Goal: Task Accomplishment & Management: Manage account settings

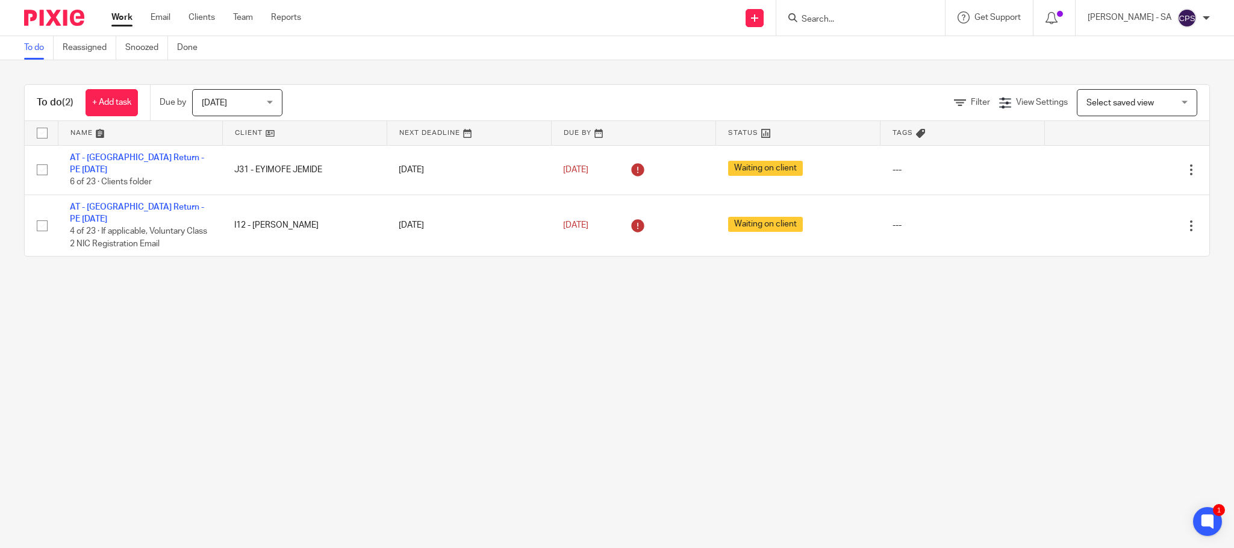
click at [830, 25] on form at bounding box center [865, 17] width 128 height 15
click at [830, 22] on input "Search" at bounding box center [855, 19] width 108 height 11
click at [827, 20] on input "Search" at bounding box center [855, 19] width 108 height 11
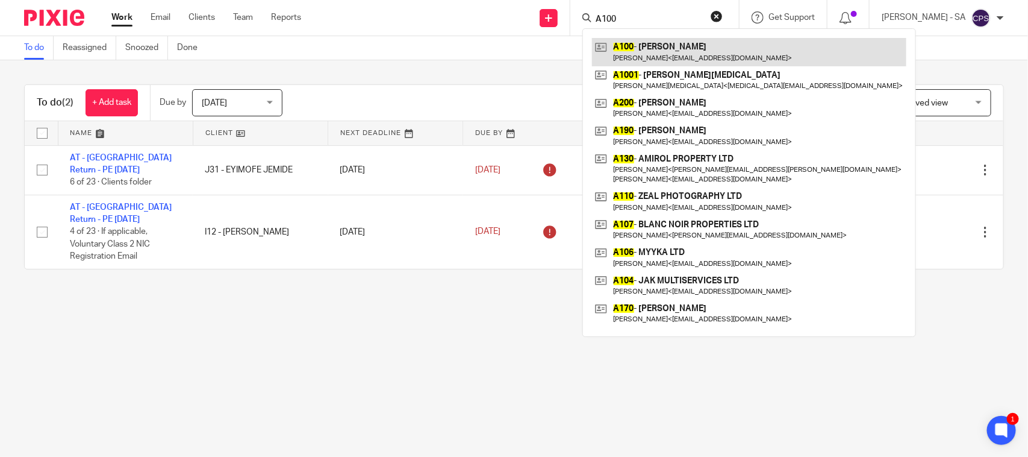
type input "A100"
click at [688, 43] on link at bounding box center [749, 52] width 314 height 28
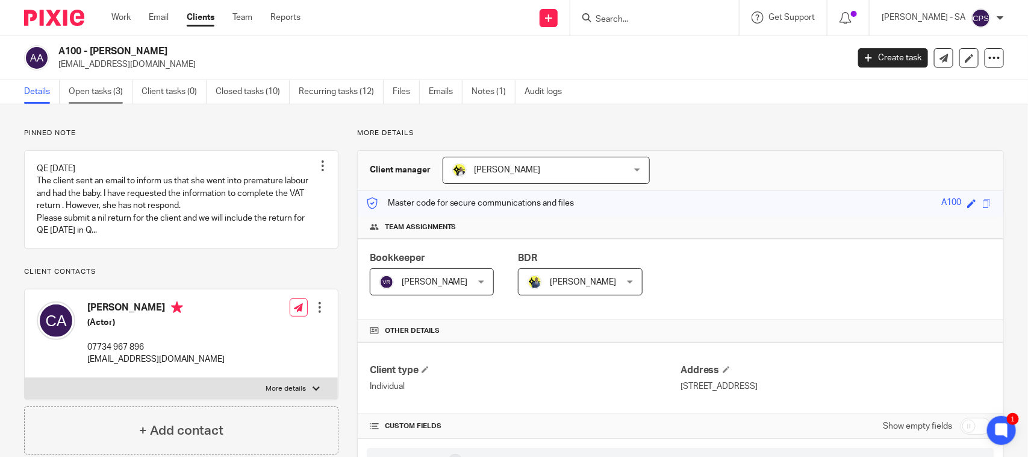
click at [106, 91] on link "Open tasks (3)" at bounding box center [101, 91] width 64 height 23
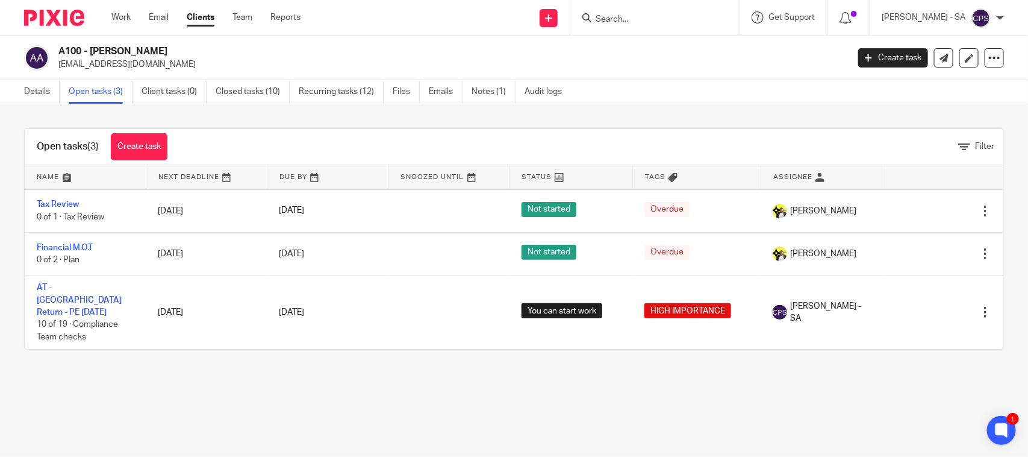
click at [604, 19] on input "Search" at bounding box center [649, 19] width 108 height 11
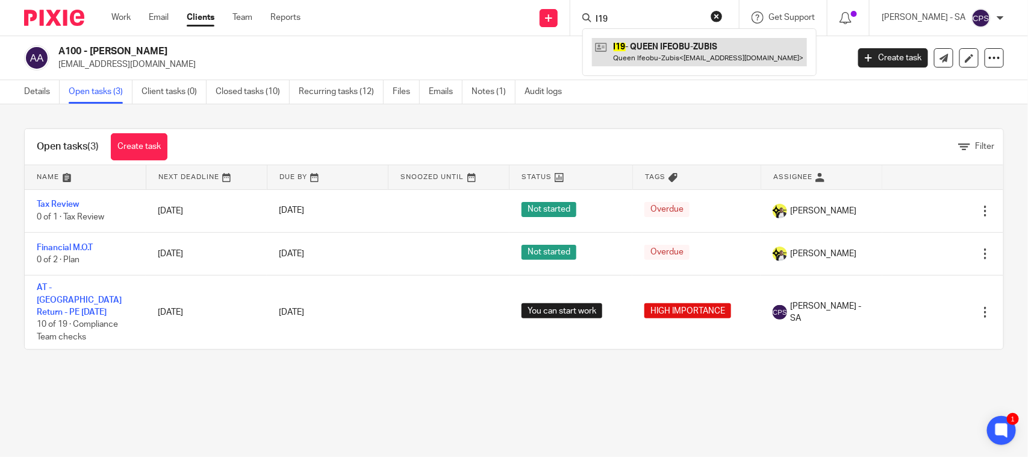
type input "I19"
click at [691, 49] on link at bounding box center [699, 52] width 215 height 28
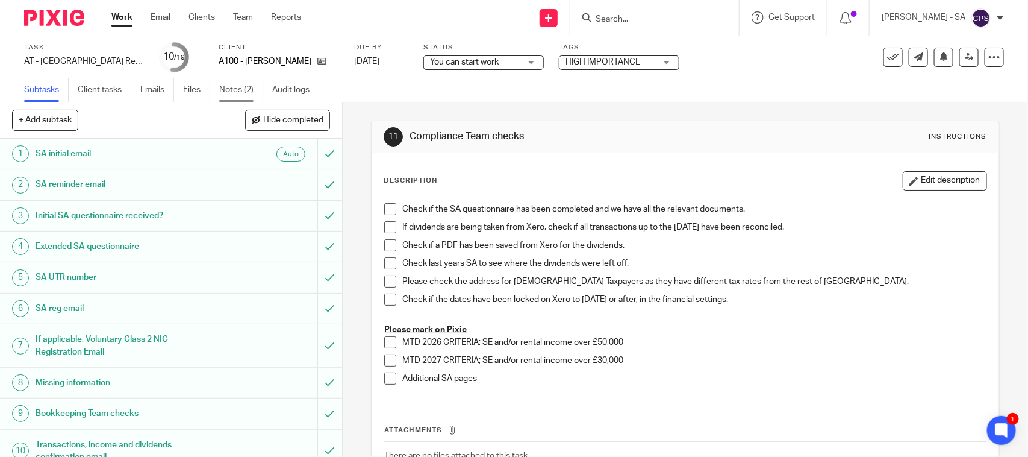
click at [227, 95] on link "Notes (2)" at bounding box center [241, 89] width 44 height 23
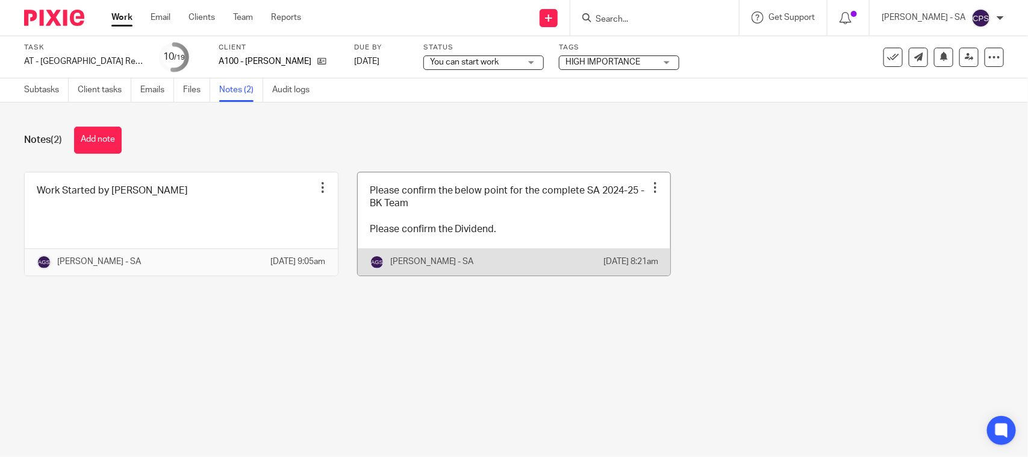
click at [431, 220] on link at bounding box center [514, 223] width 313 height 103
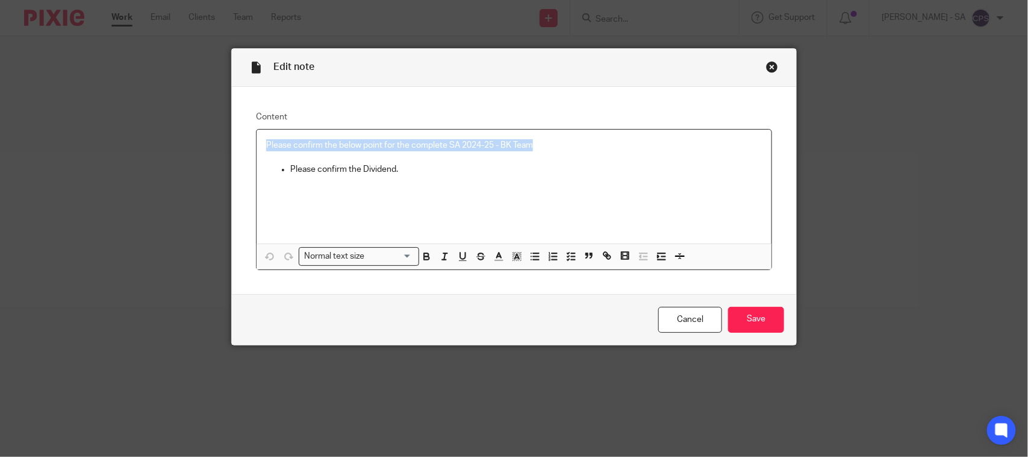
drag, startPoint x: 536, startPoint y: 145, endPoint x: 216, endPoint y: 140, distance: 320.5
click at [216, 140] on div "Edit note Content Please confirm the below point for the complete SA 2024-25 - …" at bounding box center [514, 228] width 1028 height 457
click at [566, 254] on icon "button" at bounding box center [571, 256] width 11 height 11
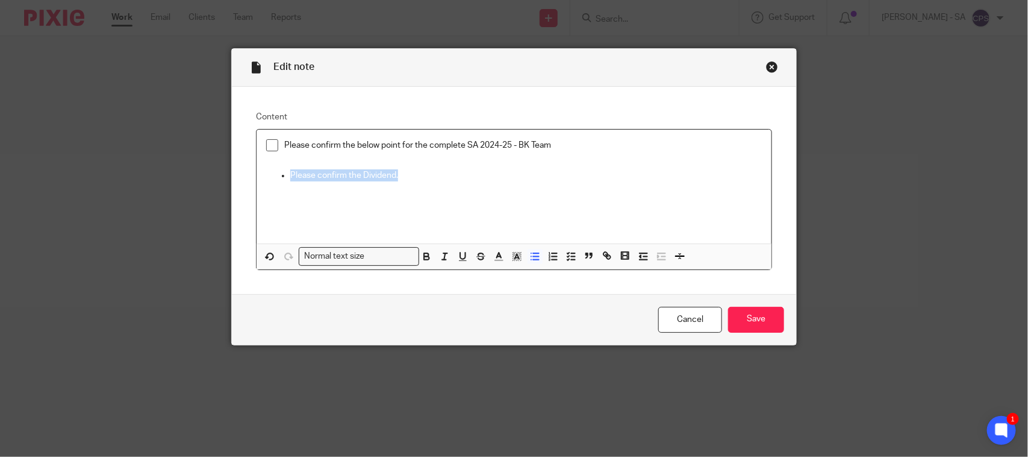
drag, startPoint x: 393, startPoint y: 178, endPoint x: 213, endPoint y: 177, distance: 180.1
click at [213, 177] on div "Edit note Content Please confirm the below point for the complete SA 2024-25 - …" at bounding box center [514, 228] width 1028 height 457
click at [582, 256] on button "button" at bounding box center [589, 255] width 15 height 15
click at [566, 255] on icon "button" at bounding box center [571, 256] width 11 height 11
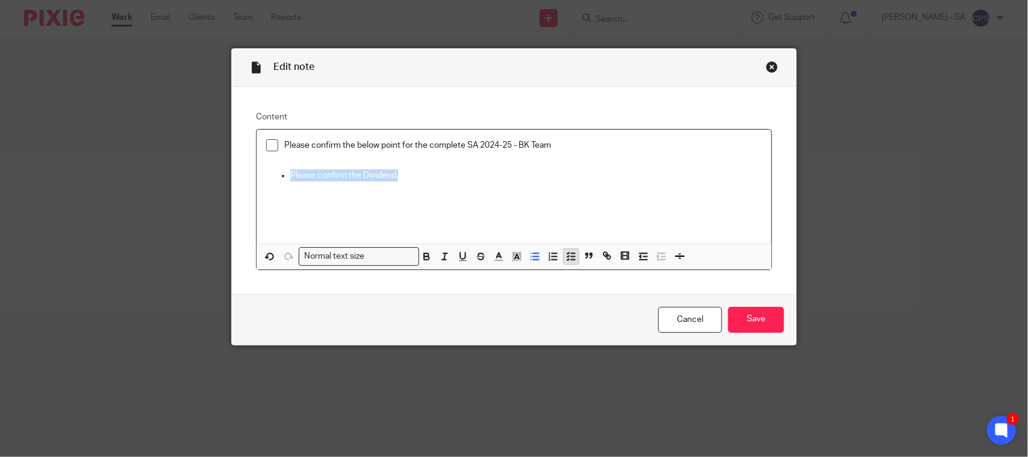
click at [566, 255] on icon "button" at bounding box center [571, 256] width 11 height 11
drag, startPoint x: 266, startPoint y: 142, endPoint x: 270, endPoint y: 158, distance: 16.8
click at [266, 143] on span at bounding box center [272, 145] width 12 height 12
click at [392, 224] on div "Please confirm the below point for the complete SA 2024-25 - BK Team Please con…" at bounding box center [514, 187] width 515 height 114
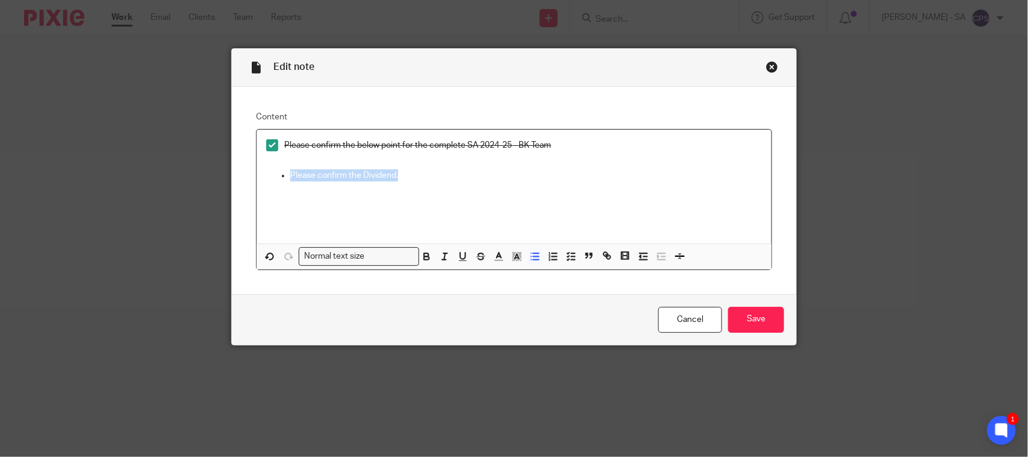
drag, startPoint x: 399, startPoint y: 179, endPoint x: 222, endPoint y: 178, distance: 177.7
click at [223, 178] on div "Edit note Content Please confirm the below point for the complete SA 2024-25 - …" at bounding box center [514, 228] width 1028 height 457
click at [572, 253] on line "button" at bounding box center [574, 253] width 4 height 0
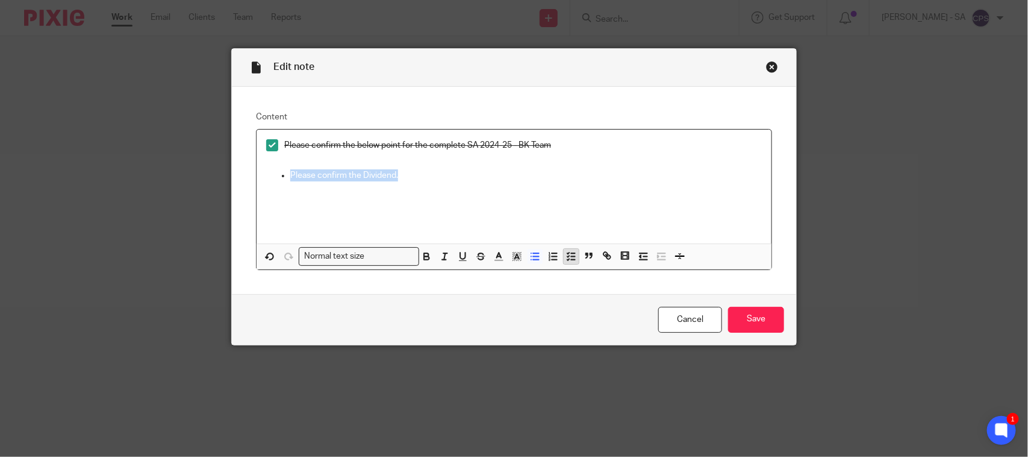
click at [572, 253] on line "button" at bounding box center [574, 253] width 4 height 0
click at [566, 252] on icon "button" at bounding box center [571, 256] width 11 height 11
click at [567, 252] on polyline "button" at bounding box center [568, 252] width 2 height 1
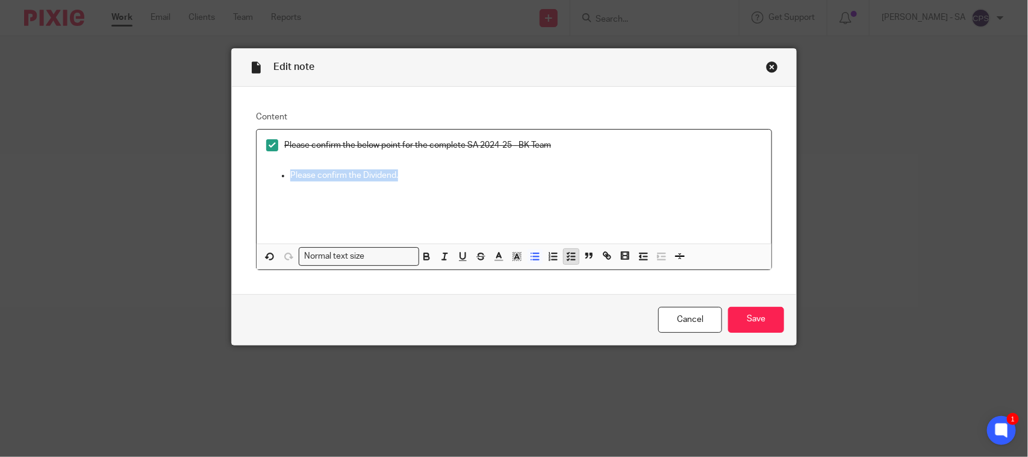
click at [567, 252] on polyline "button" at bounding box center [568, 252] width 2 height 1
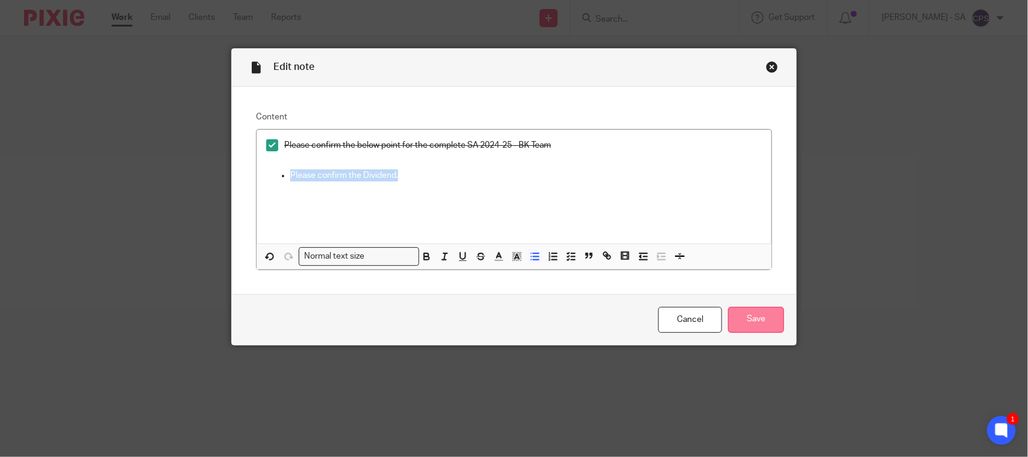
click at [747, 321] on input "Save" at bounding box center [756, 320] width 56 height 26
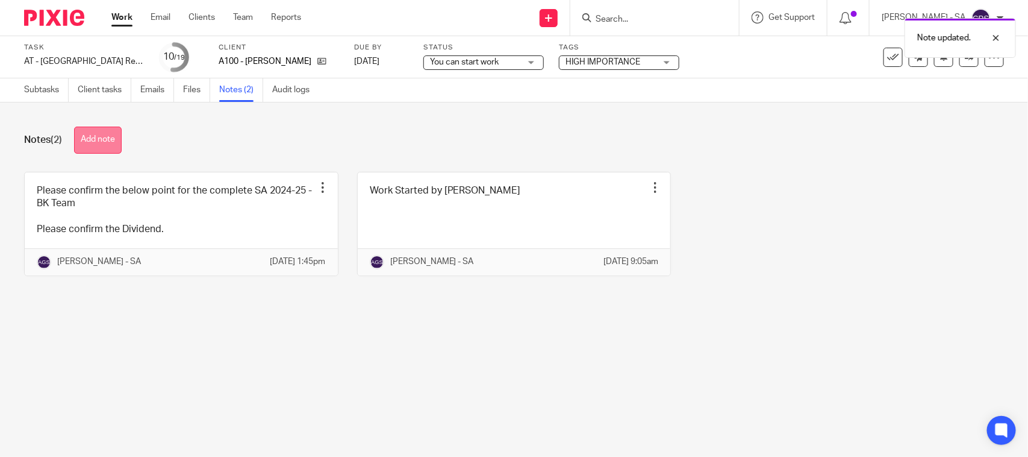
click at [98, 145] on button "Add note" at bounding box center [98, 140] width 48 height 27
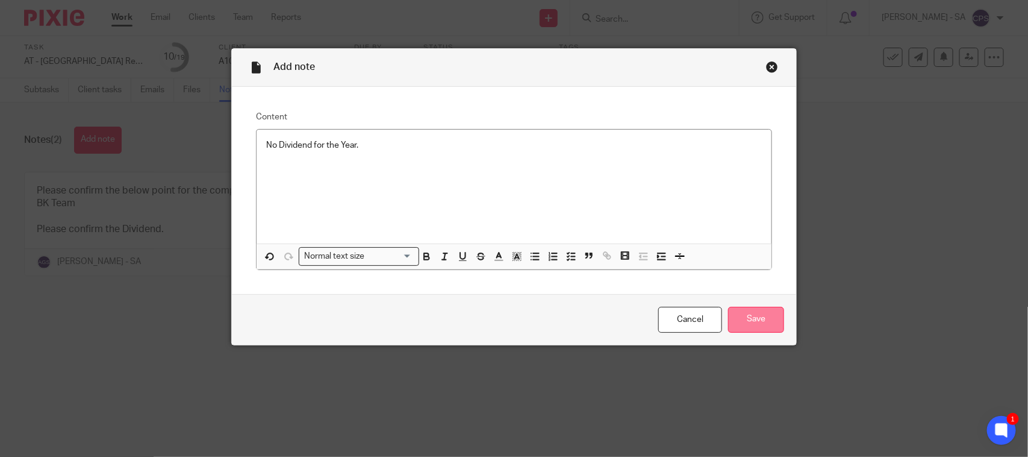
click at [748, 317] on input "Save" at bounding box center [756, 320] width 56 height 26
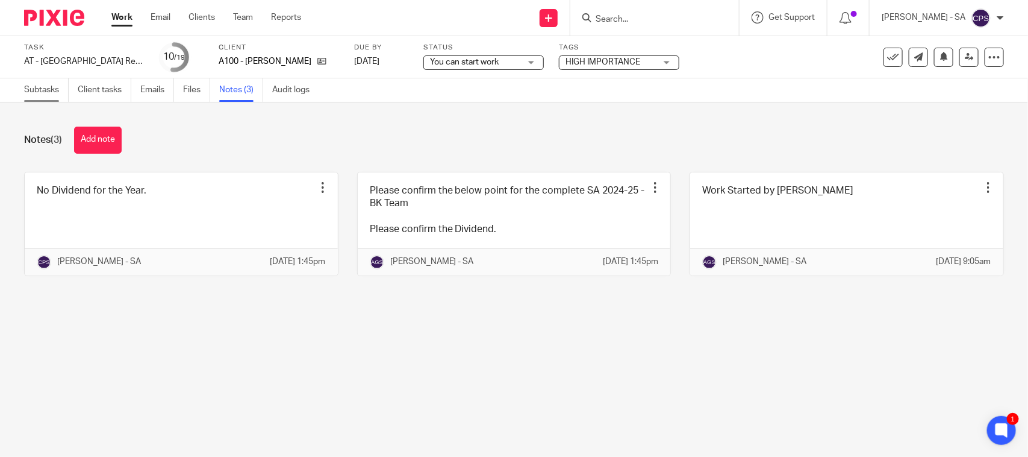
click at [44, 82] on link "Subtasks" at bounding box center [46, 89] width 45 height 23
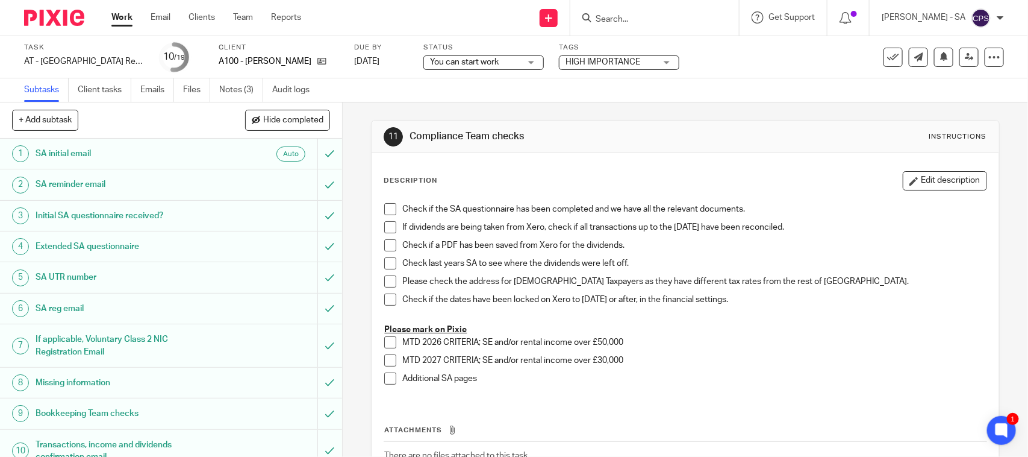
click at [77, 278] on h1 "SA UTR number" at bounding box center [126, 277] width 180 height 18
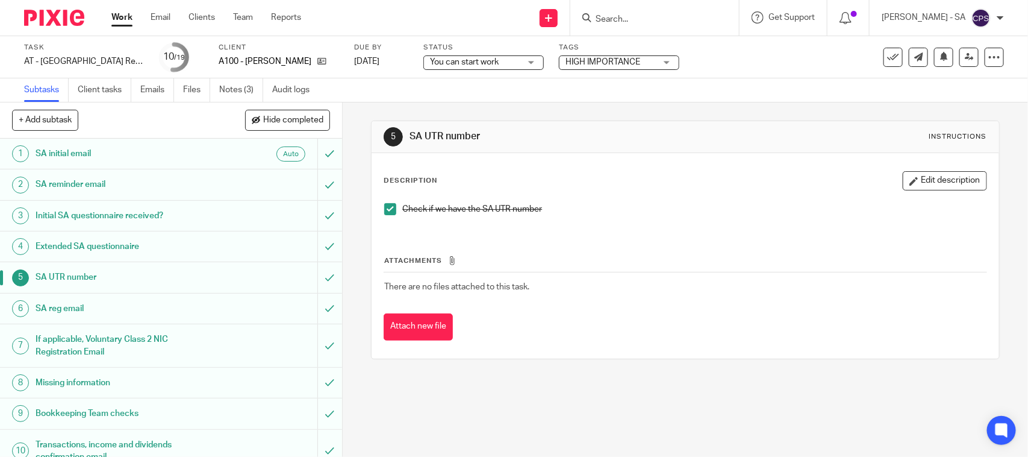
click at [116, 411] on h1 "Bookkeeping Team checks" at bounding box center [126, 413] width 180 height 18
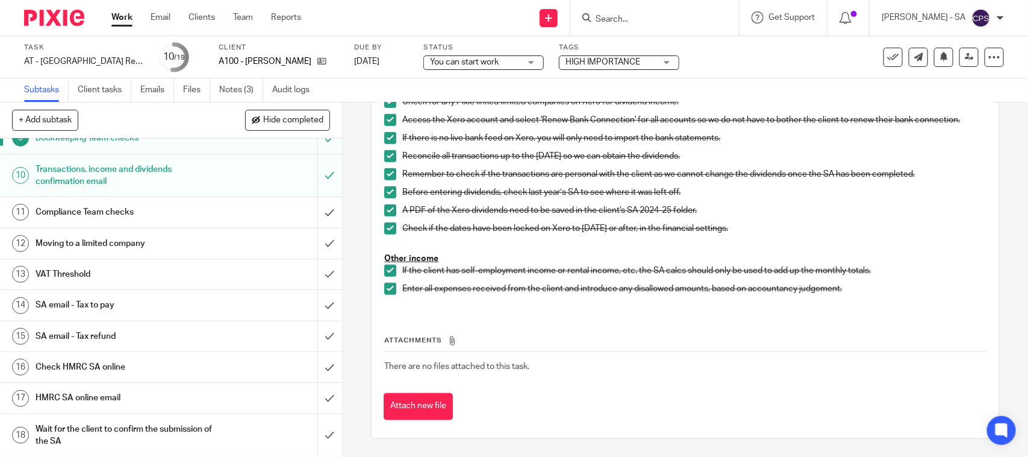
scroll to position [301, 0]
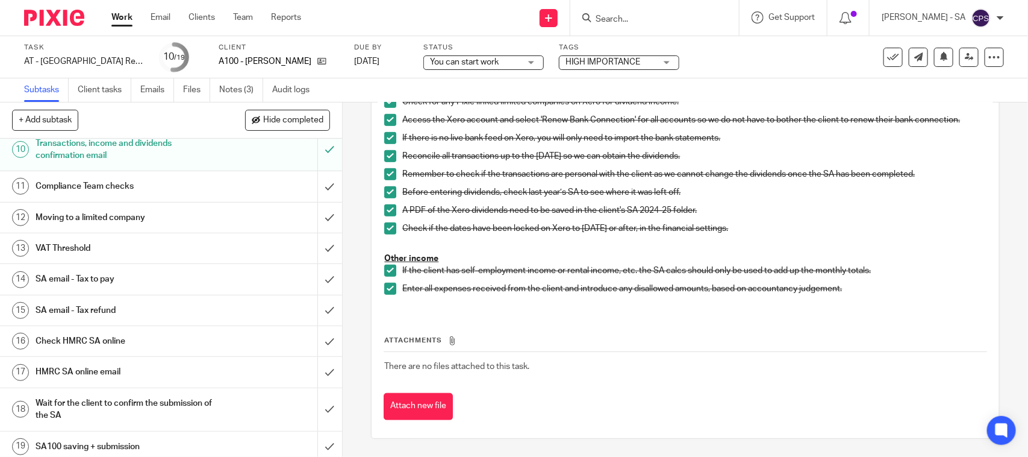
click at [113, 281] on h1 "SA email - Tax to pay" at bounding box center [126, 279] width 180 height 18
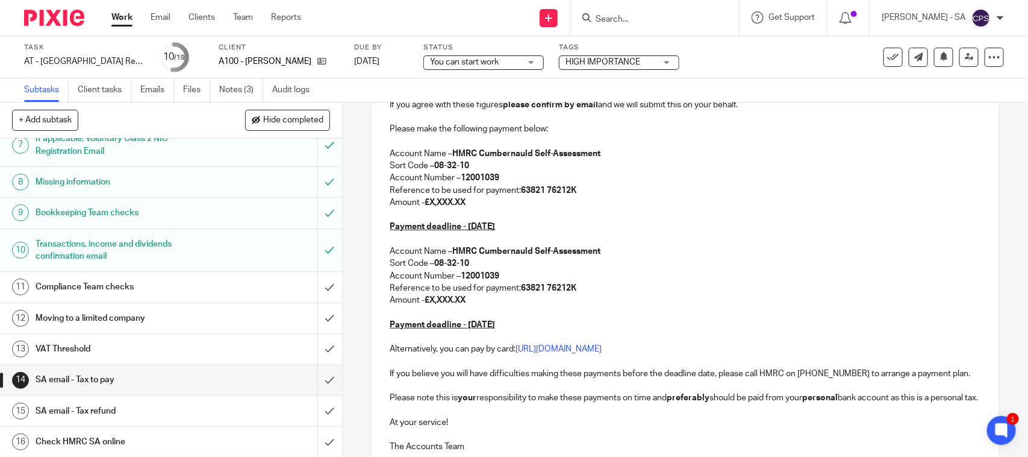
scroll to position [226, 0]
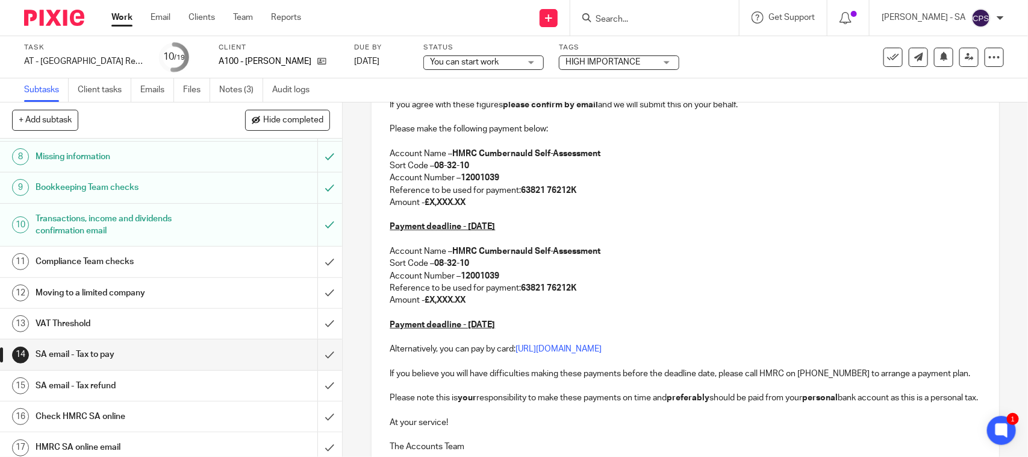
click at [98, 389] on h1 "SA email - Tax refund" at bounding box center [126, 386] width 180 height 18
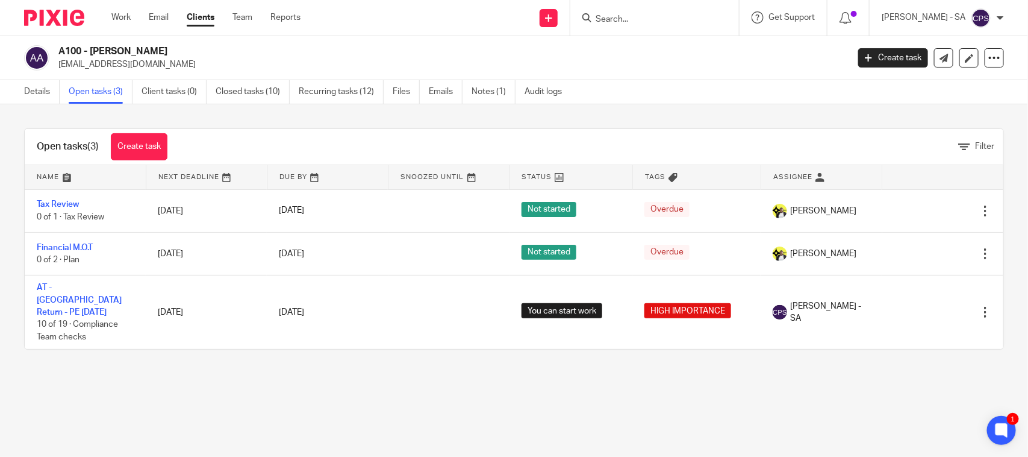
click at [633, 14] on input "Search" at bounding box center [649, 19] width 108 height 11
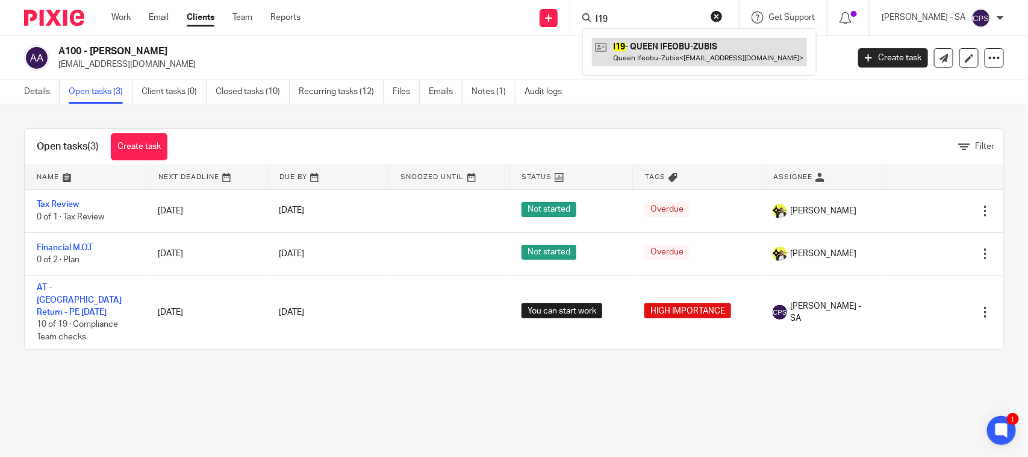
type input "I19"
drag, startPoint x: 680, startPoint y: 48, endPoint x: 672, endPoint y: 62, distance: 15.9
click at [680, 47] on link at bounding box center [699, 52] width 215 height 28
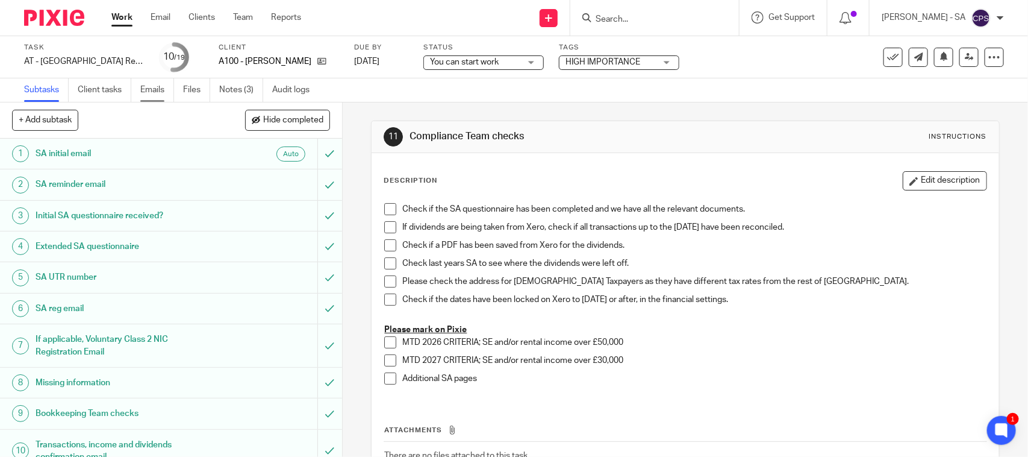
click at [163, 86] on link "Emails" at bounding box center [157, 89] width 34 height 23
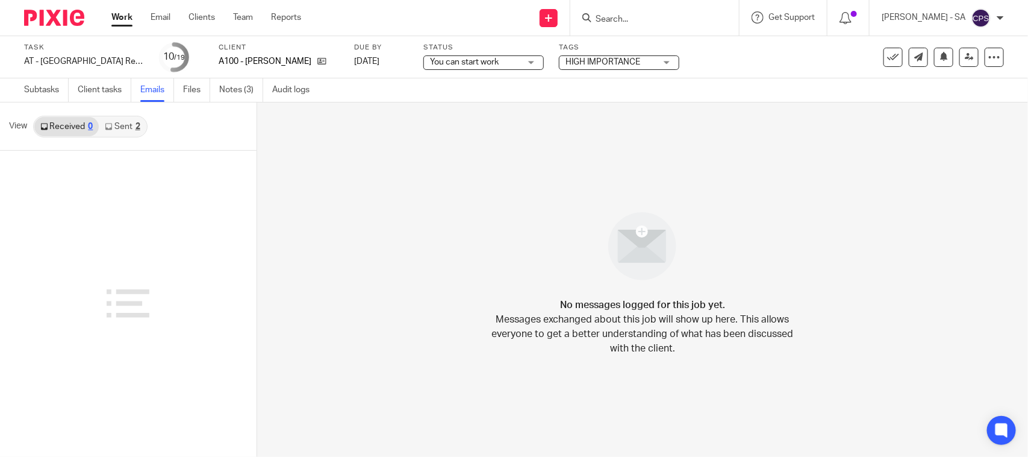
click at [127, 121] on link "Sent 2" at bounding box center [122, 126] width 47 height 19
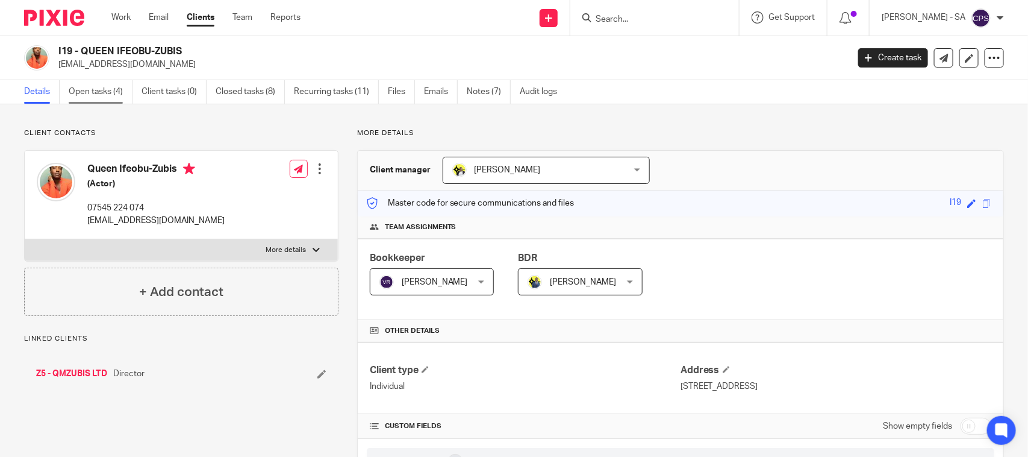
click at [93, 95] on link "Open tasks (4)" at bounding box center [101, 91] width 64 height 23
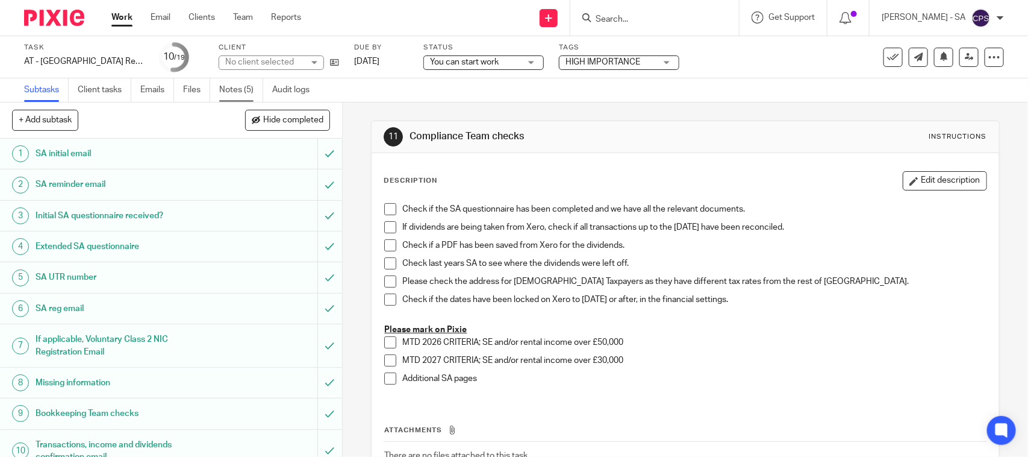
click at [247, 89] on link "Notes (5)" at bounding box center [241, 89] width 44 height 23
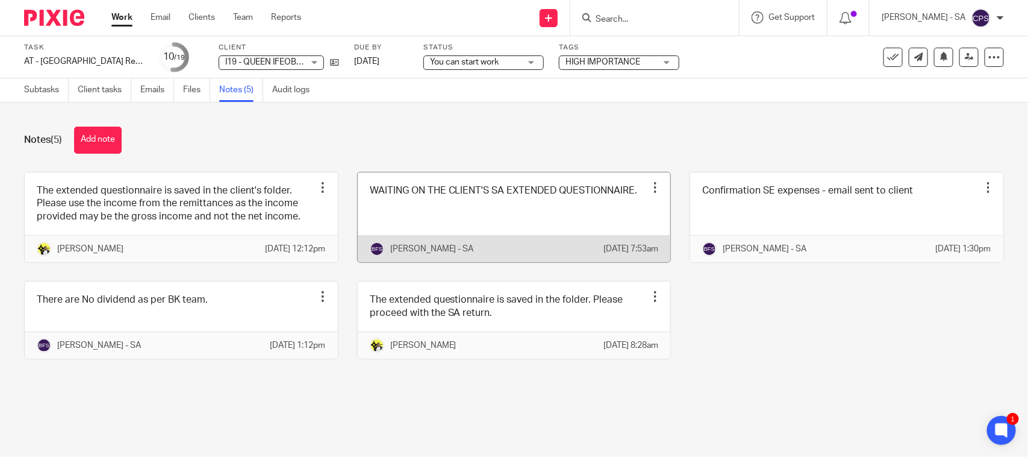
click at [572, 236] on link at bounding box center [514, 217] width 313 height 90
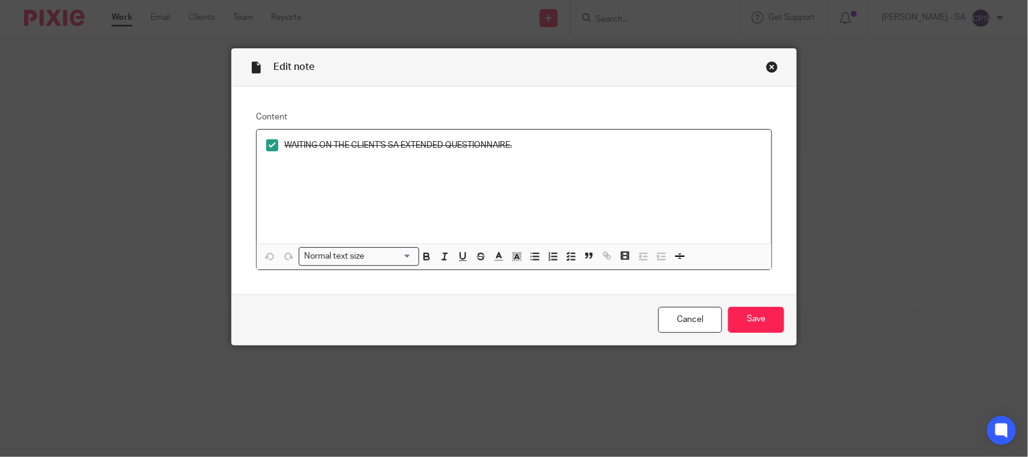
click at [766, 64] on div "Close this dialog window" at bounding box center [772, 67] width 12 height 12
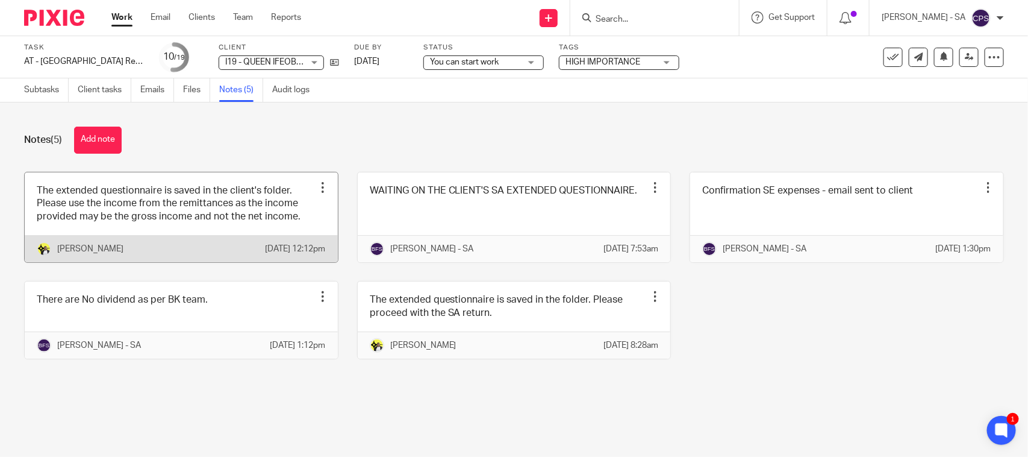
click at [127, 214] on link at bounding box center [181, 217] width 313 height 90
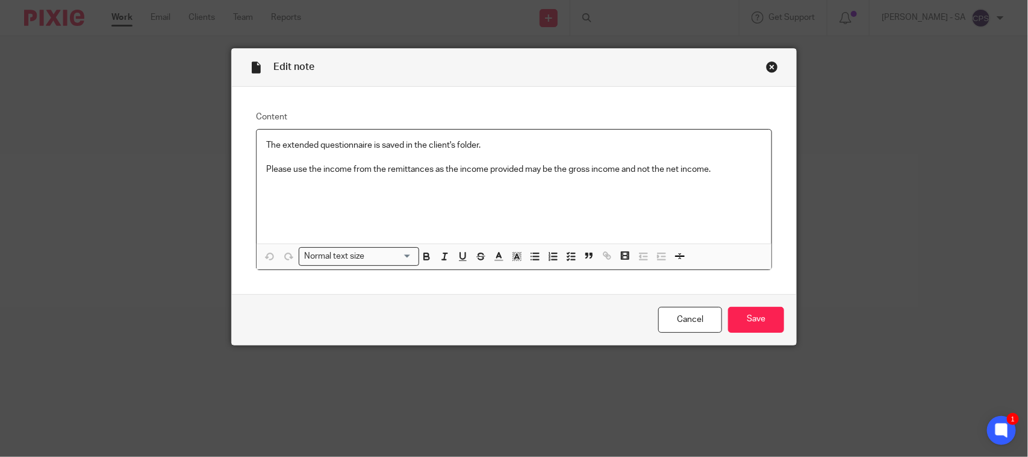
click at [768, 66] on div "Close this dialog window" at bounding box center [772, 67] width 12 height 12
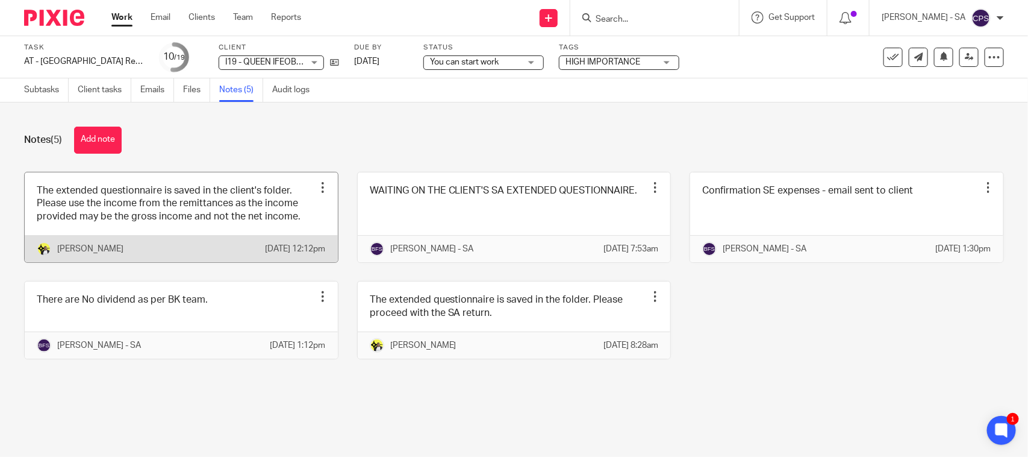
click at [152, 214] on link at bounding box center [181, 217] width 313 height 90
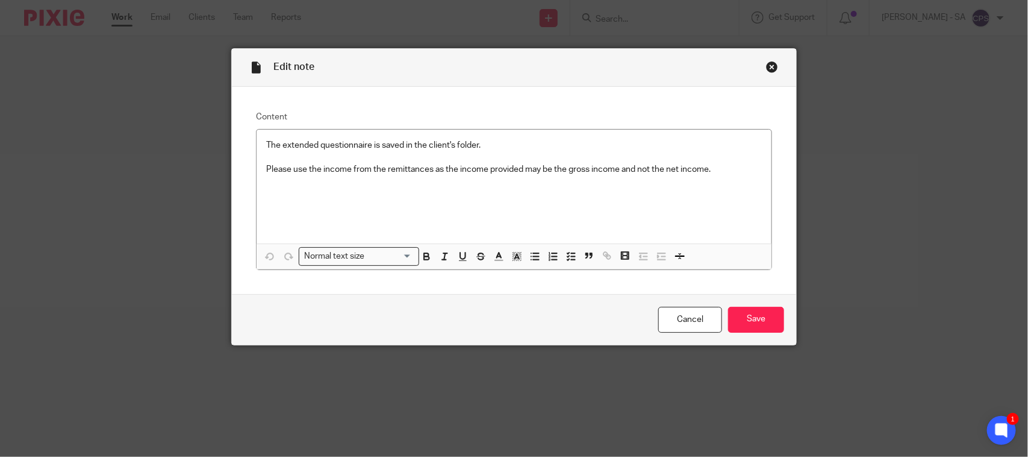
click at [766, 64] on div "Close this dialog window" at bounding box center [772, 67] width 12 height 12
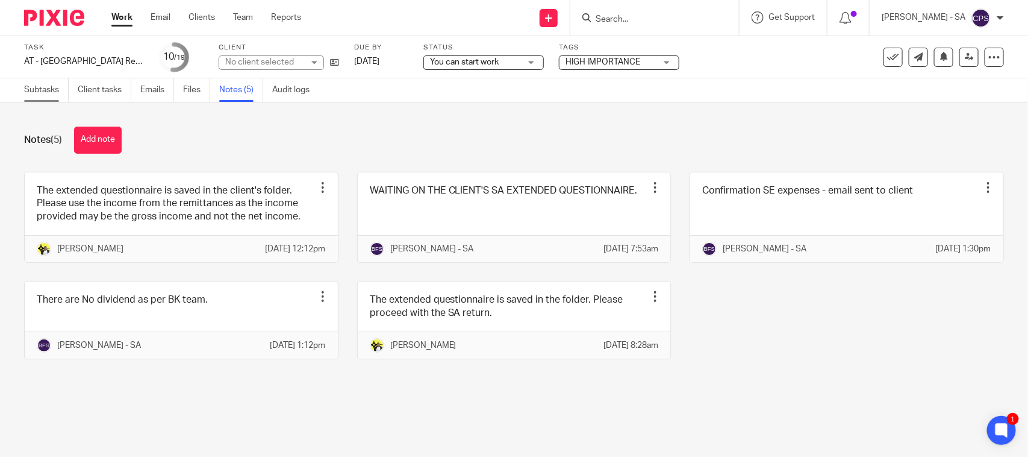
click at [32, 89] on link "Subtasks" at bounding box center [46, 89] width 45 height 23
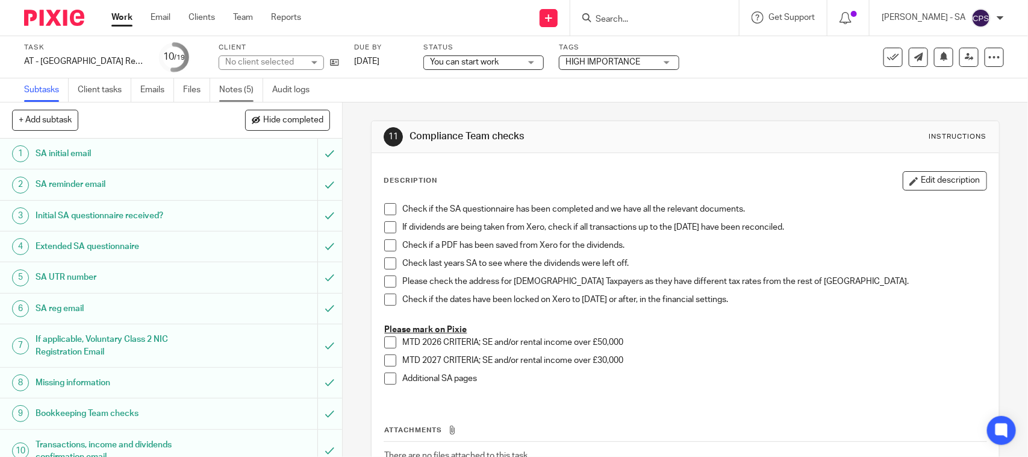
click at [243, 89] on link "Notes (5)" at bounding box center [241, 89] width 44 height 23
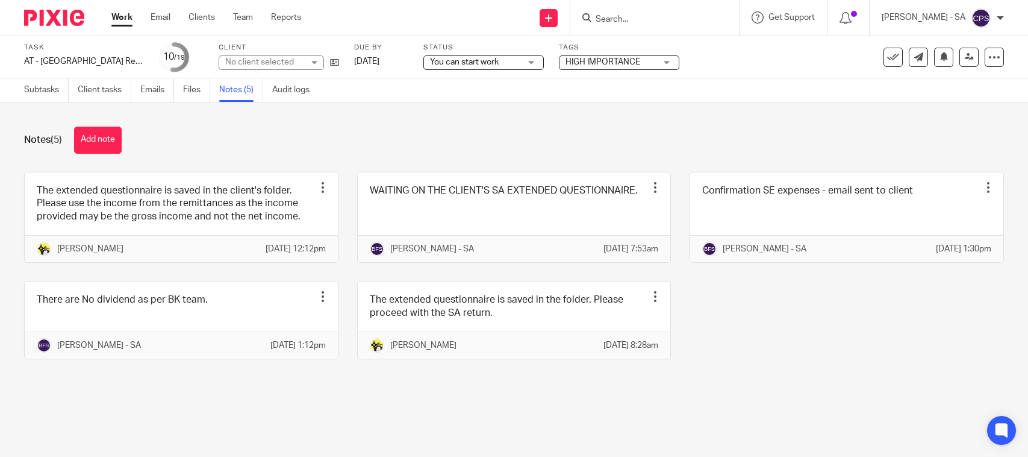
click at [149, 88] on link "Emails" at bounding box center [157, 89] width 34 height 23
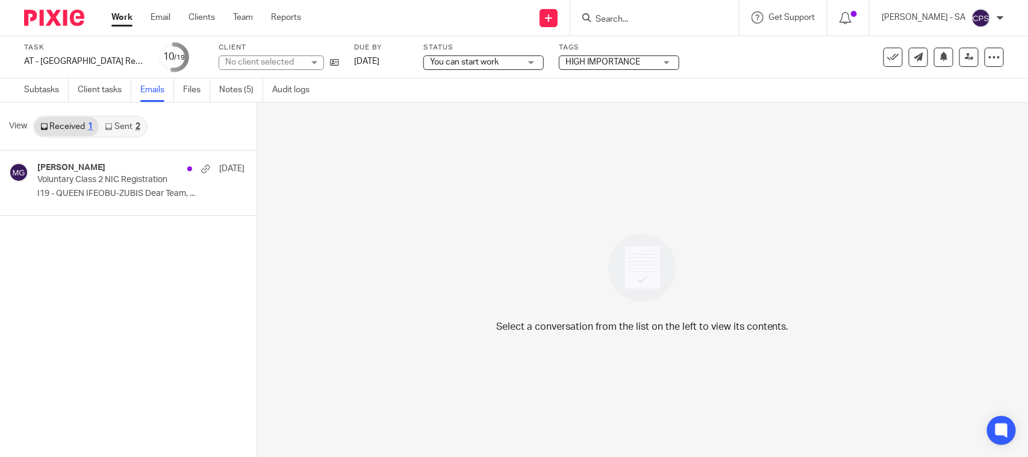
click at [122, 123] on link "Sent 2" at bounding box center [122, 126] width 47 height 19
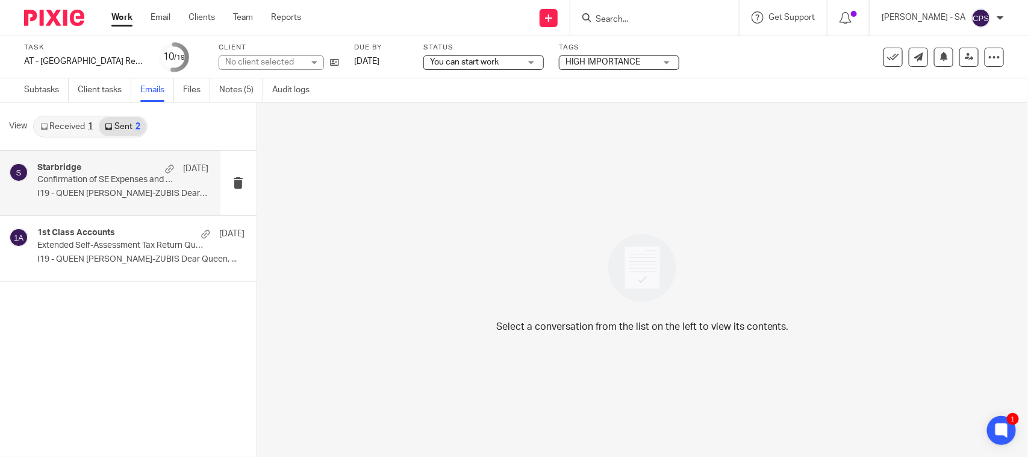
click at [97, 189] on div "Starbridge [DATE] Confirmation of SE Expenses and Income to complete your Self-…" at bounding box center [122, 183] width 171 height 40
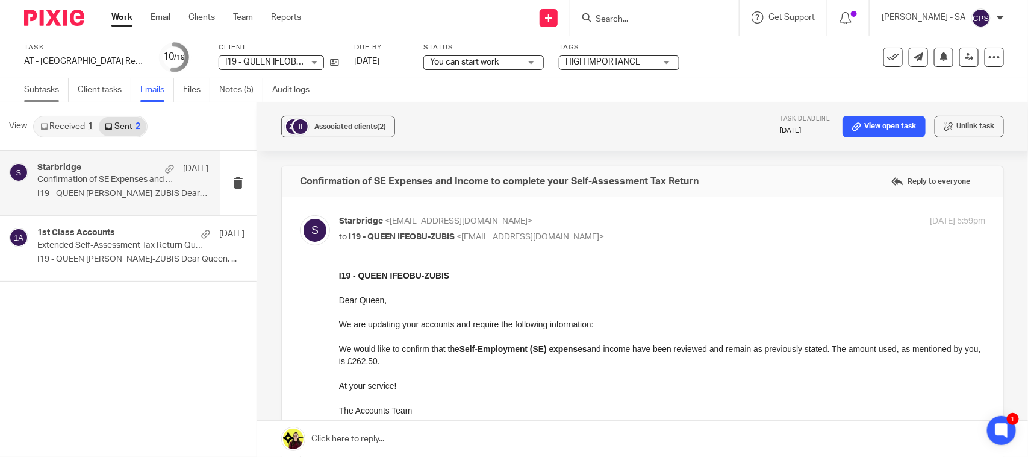
click at [42, 91] on link "Subtasks" at bounding box center [46, 89] width 45 height 23
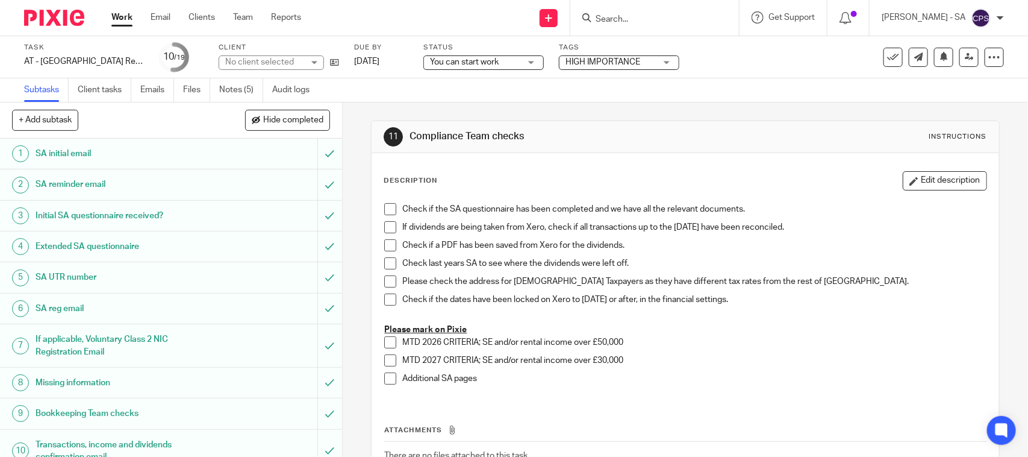
click at [62, 281] on h1 "SA UTR number" at bounding box center [126, 277] width 180 height 18
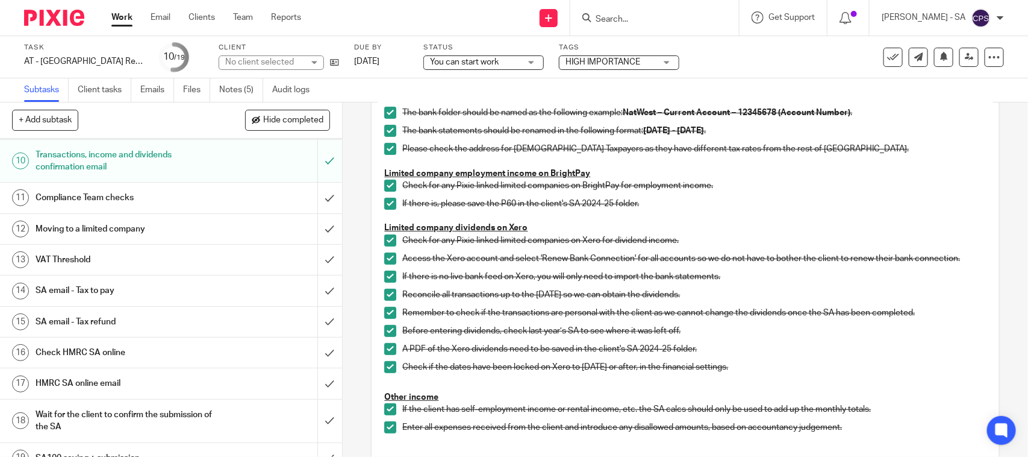
scroll to position [301, 0]
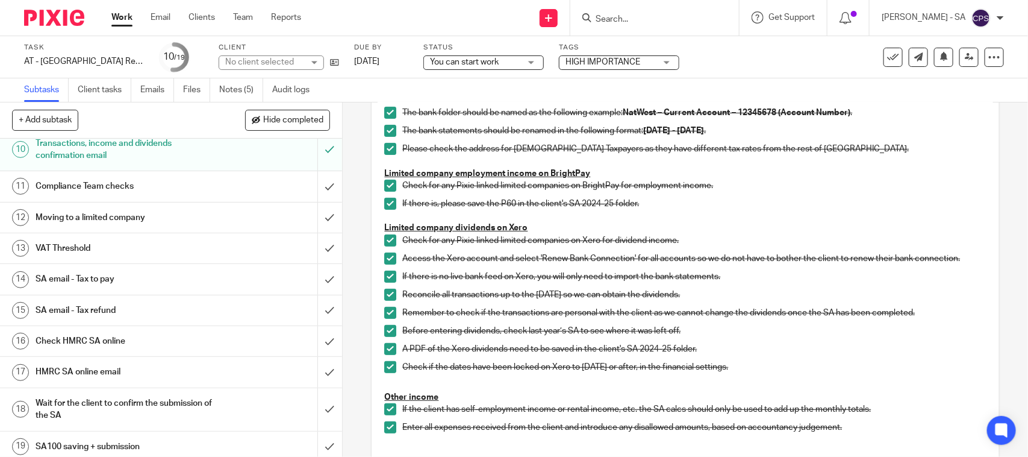
click at [89, 277] on h1 "SA email - Tax to pay" at bounding box center [126, 279] width 180 height 18
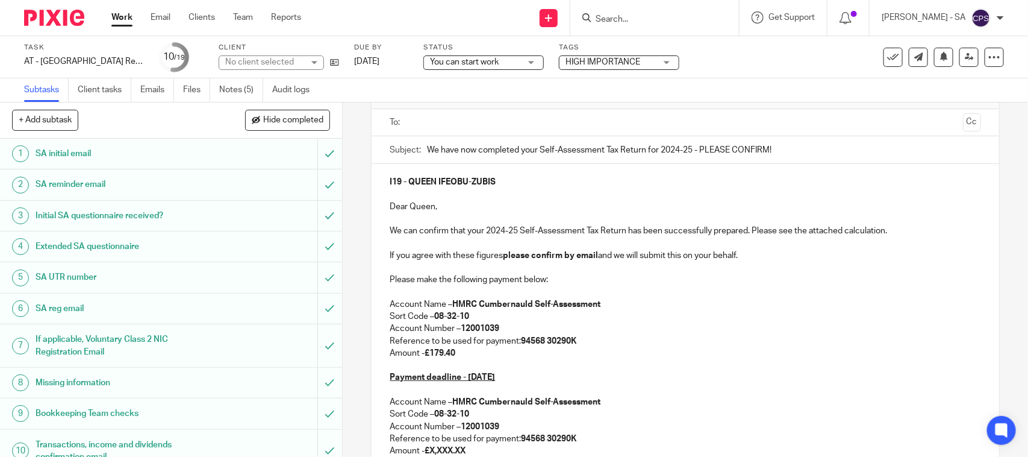
scroll to position [151, 0]
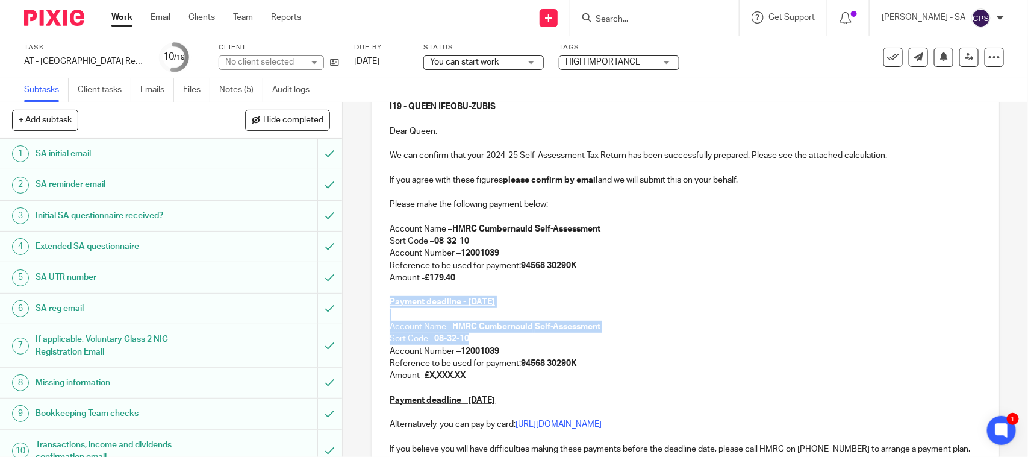
drag, startPoint x: 384, startPoint y: 299, endPoint x: 554, endPoint y: 341, distance: 175.0
click at [554, 341] on div "I19 - QUEEN IFEOBU-ZUBIS Dear Queen, We can confirm that your 2024-25 Self-Asse…" at bounding box center [685, 313] width 627 height 448
click at [624, 302] on p "Payment deadline - [DATE]" at bounding box center [685, 302] width 591 height 12
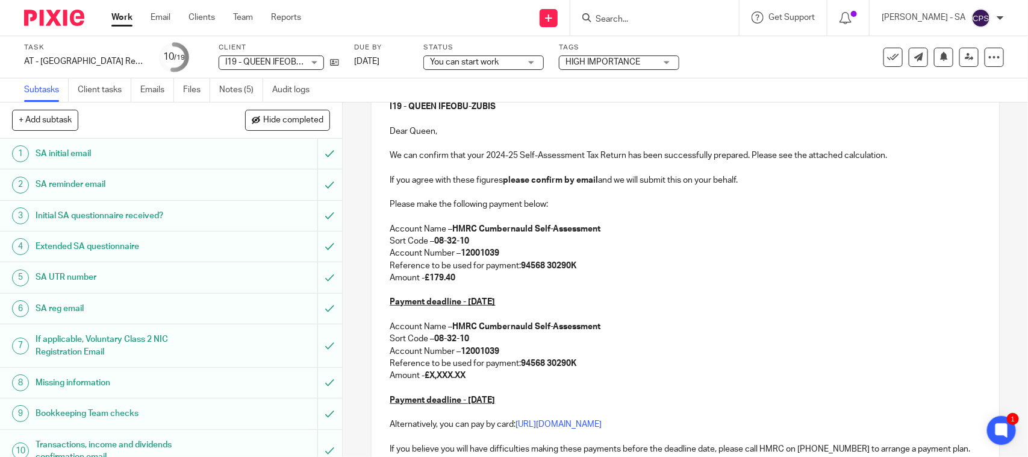
drag, startPoint x: 383, startPoint y: 324, endPoint x: 525, endPoint y: 404, distance: 163.7
click at [525, 404] on div "I19 - QUEEN IFEOBU-ZUBIS Dear Queen, We can confirm that your 2024-25 Self-Asse…" at bounding box center [685, 313] width 627 height 448
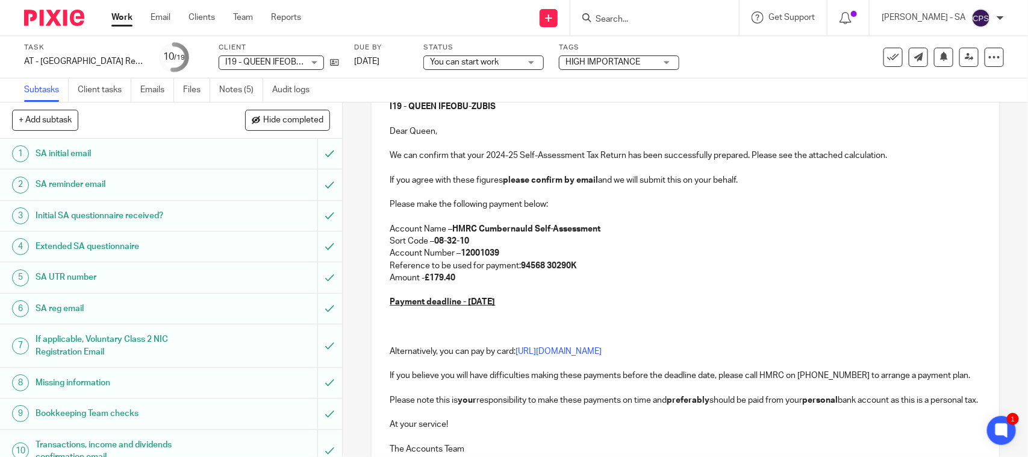
scroll to position [45, 0]
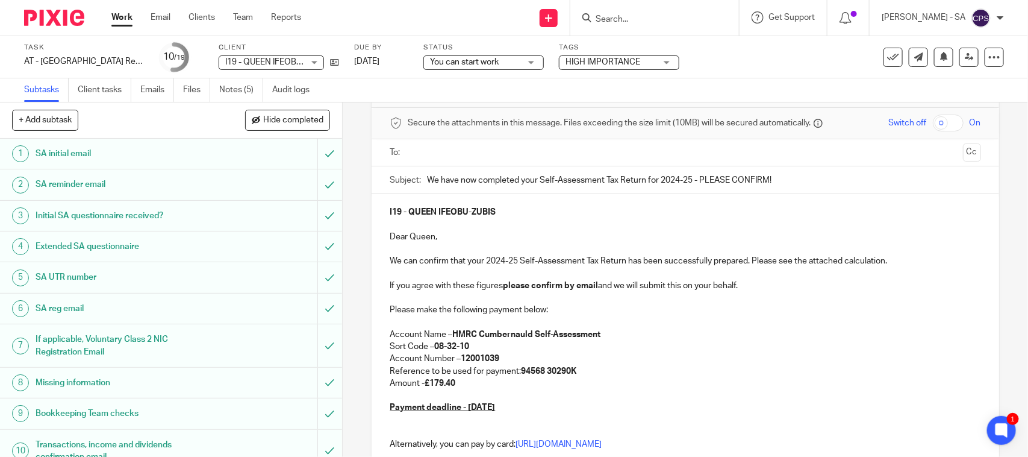
click at [384, 432] on div "I19 - QUEEN IFEOBU-ZUBIS Dear Queen, We can confirm that your 2024-25 Self-Asse…" at bounding box center [685, 375] width 627 height 363
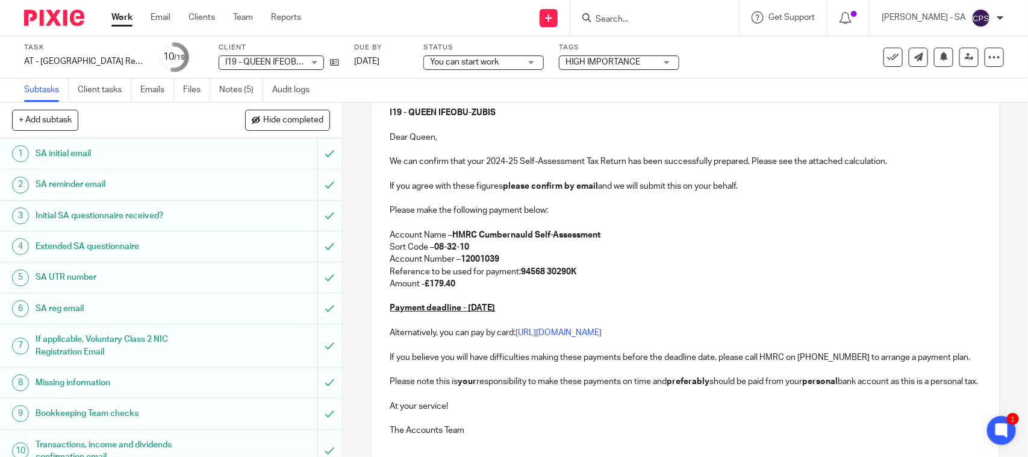
scroll to position [255, 0]
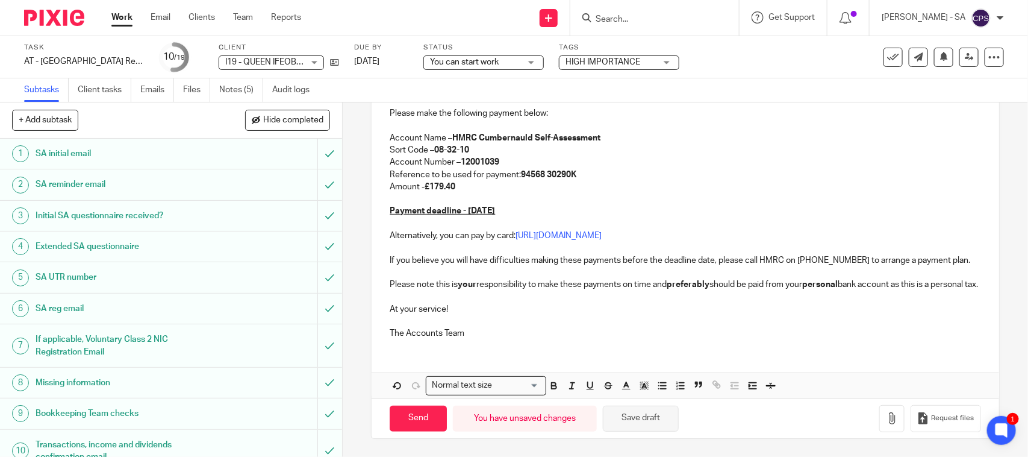
click at [643, 419] on button "Save draft" at bounding box center [641, 418] width 76 height 26
